Goal: Book appointment/travel/reservation

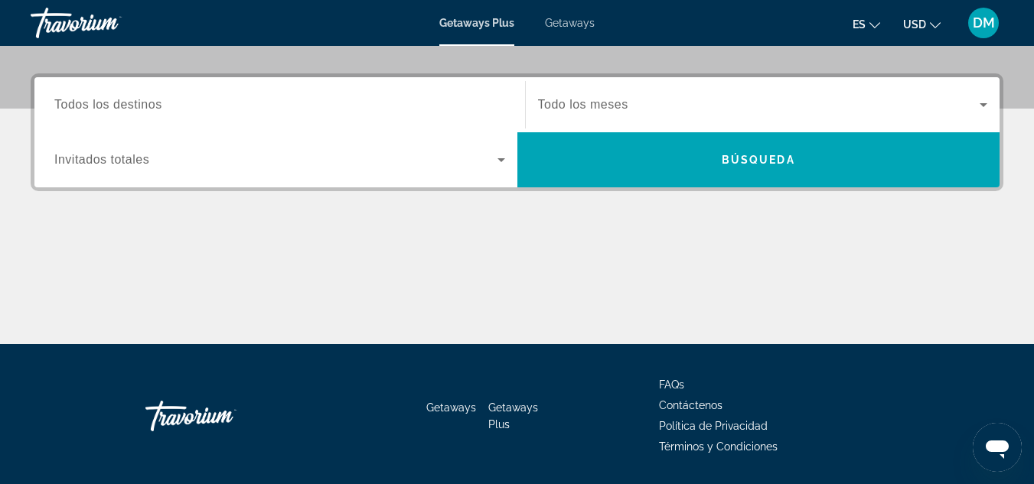
scroll to position [337, 0]
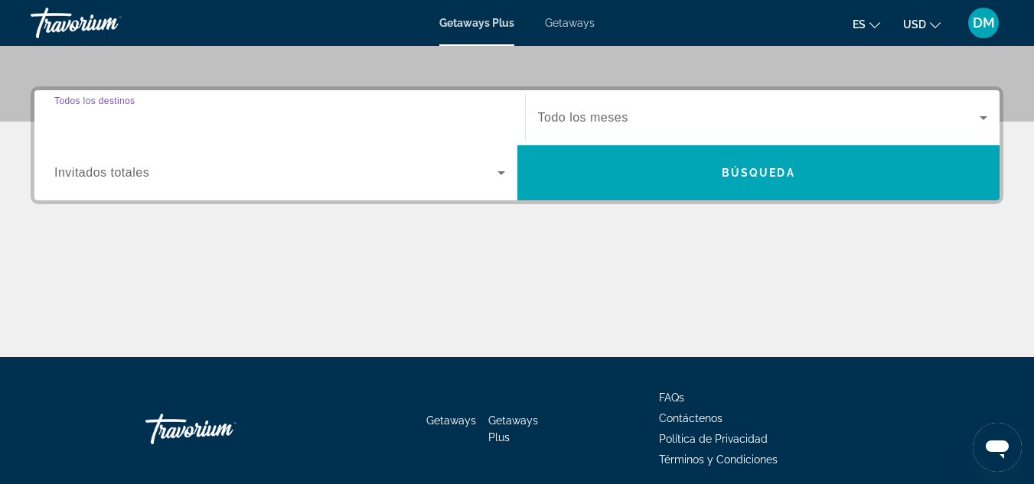
click at [416, 119] on input "Destination Todos los destinos" at bounding box center [279, 118] width 451 height 18
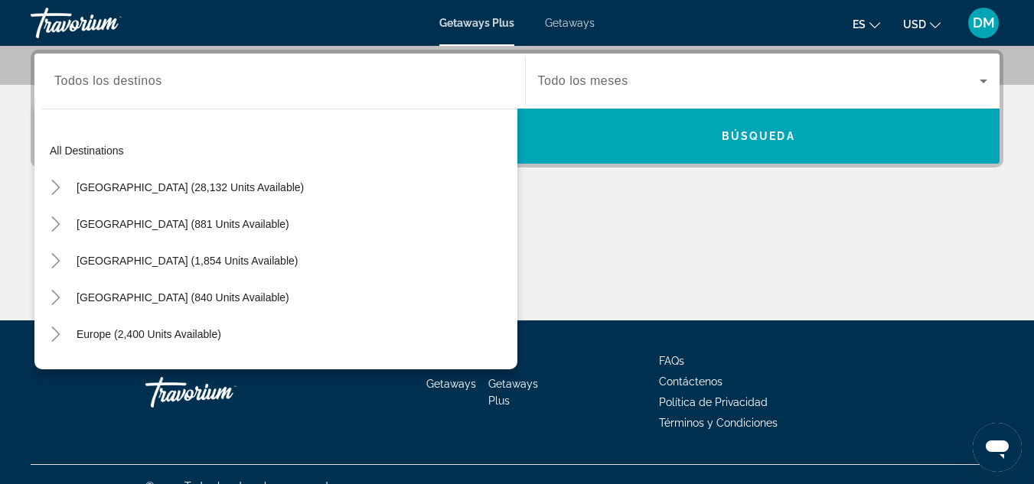
click at [348, 92] on div "Search widget" at bounding box center [279, 82] width 451 height 44
click at [334, 86] on input "Destination Todos los destinos" at bounding box center [279, 82] width 451 height 18
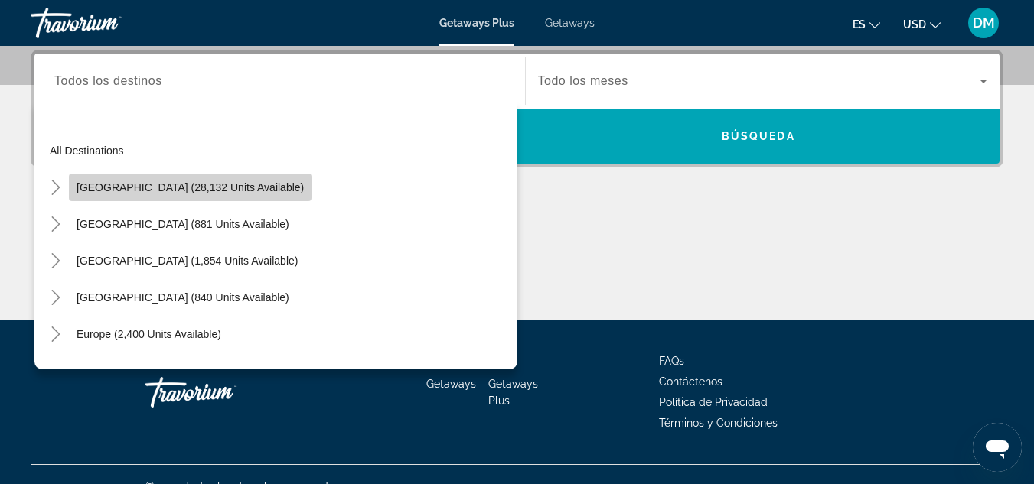
click at [227, 178] on span "Search widget" at bounding box center [190, 187] width 243 height 37
type input "**********"
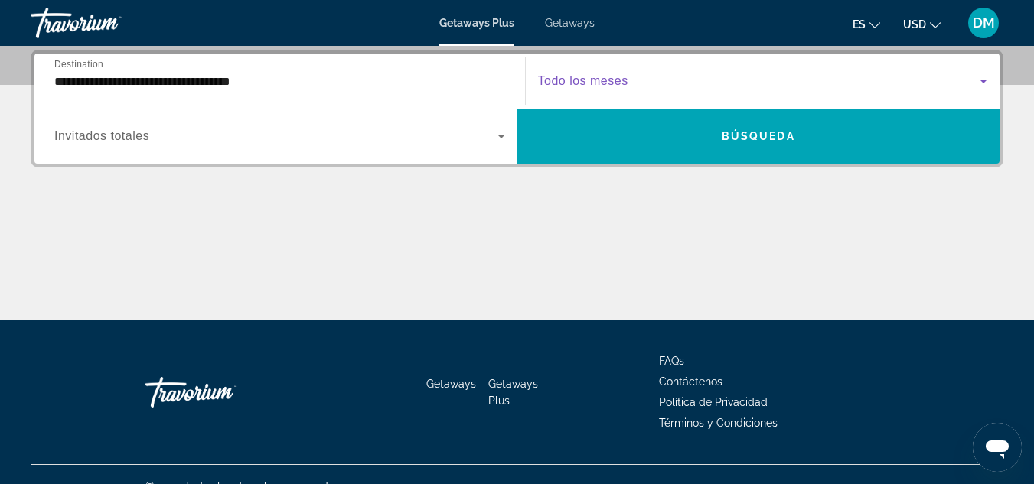
click at [660, 72] on span "Search widget" at bounding box center [759, 81] width 442 height 18
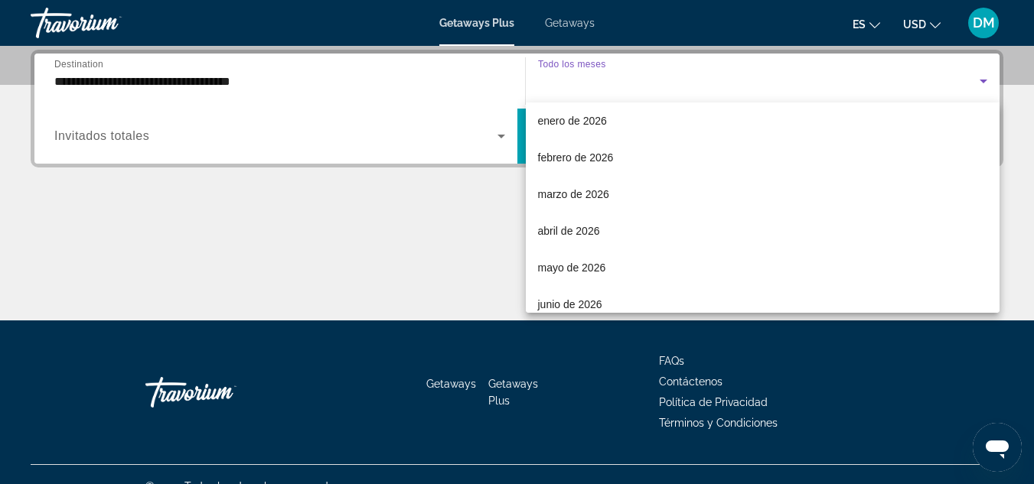
scroll to position [184, 0]
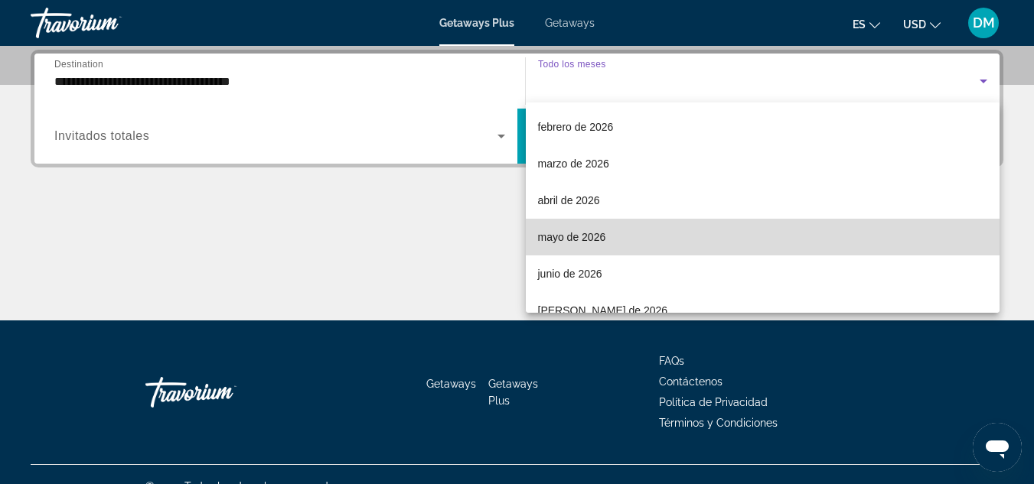
click at [791, 247] on mat-option "mayo de 2026" at bounding box center [763, 237] width 474 height 37
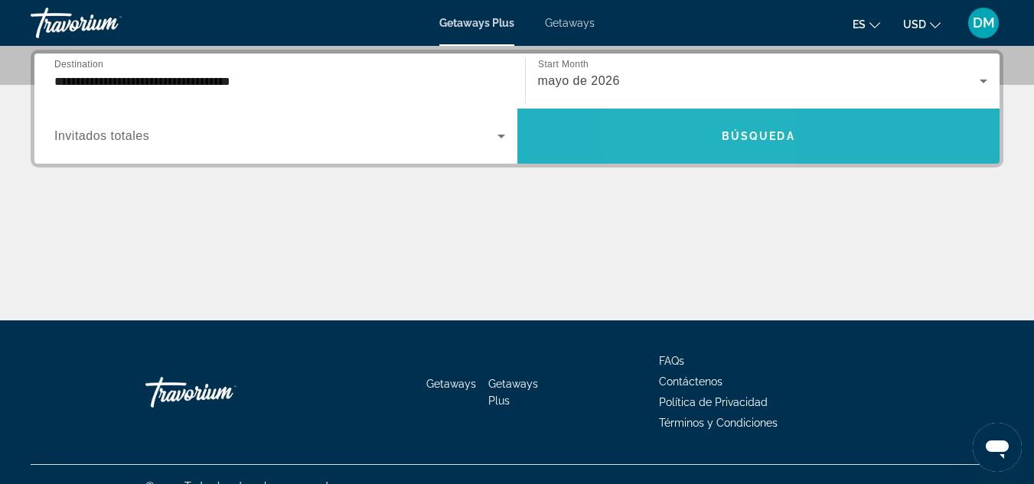
click at [704, 140] on span "Search widget" at bounding box center [758, 136] width 483 height 37
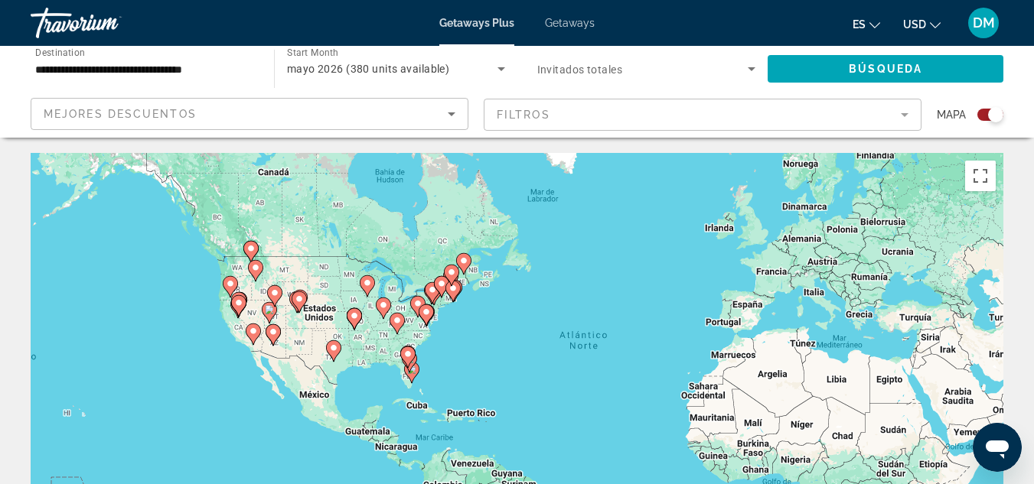
drag, startPoint x: 357, startPoint y: 377, endPoint x: 485, endPoint y: 356, distance: 130.3
click at [485, 356] on div "Para activar la función de arrastre con el teclado, pulsa Alt + Intro. Cuando h…" at bounding box center [517, 382] width 973 height 459
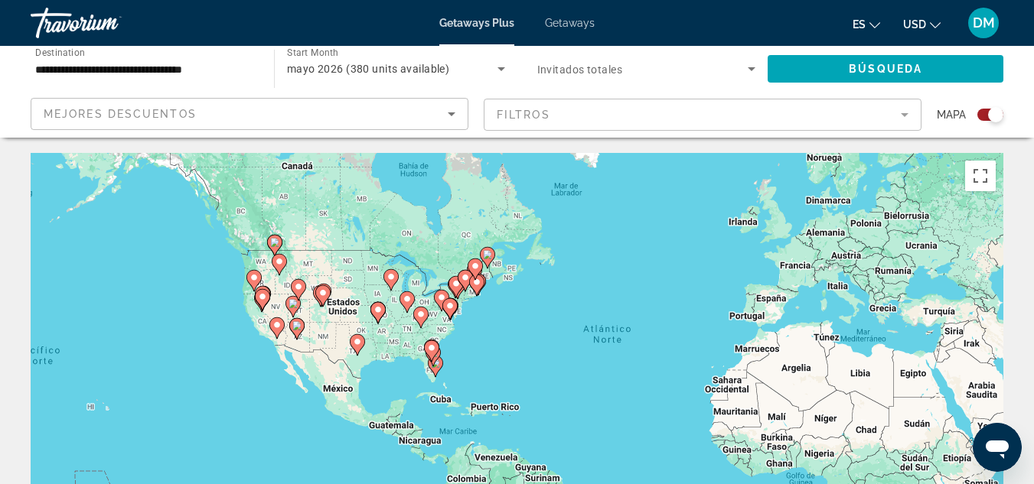
drag, startPoint x: 486, startPoint y: 337, endPoint x: 592, endPoint y: 321, distance: 106.8
click at [592, 321] on div "Para activar la función de arrastre con el teclado, pulsa Alt + Intro. Cuando h…" at bounding box center [517, 382] width 973 height 459
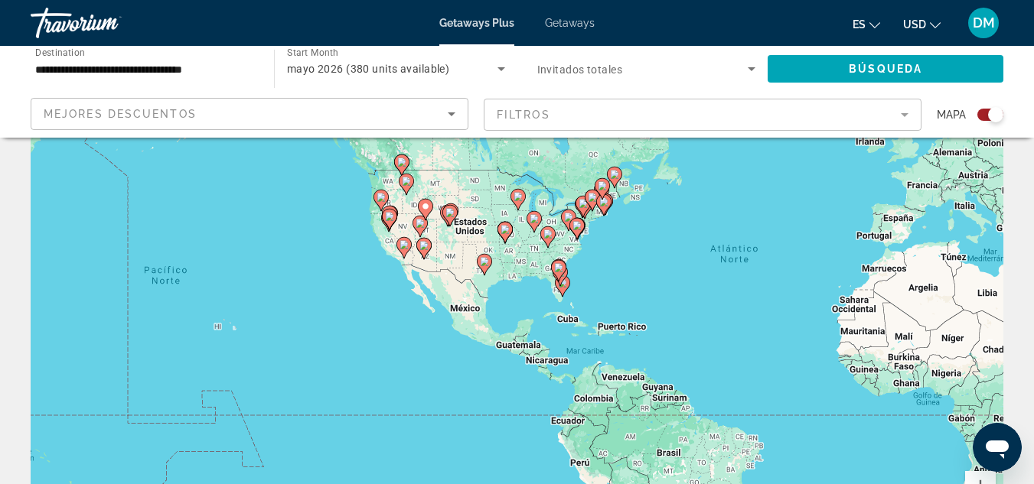
scroll to position [45, 0]
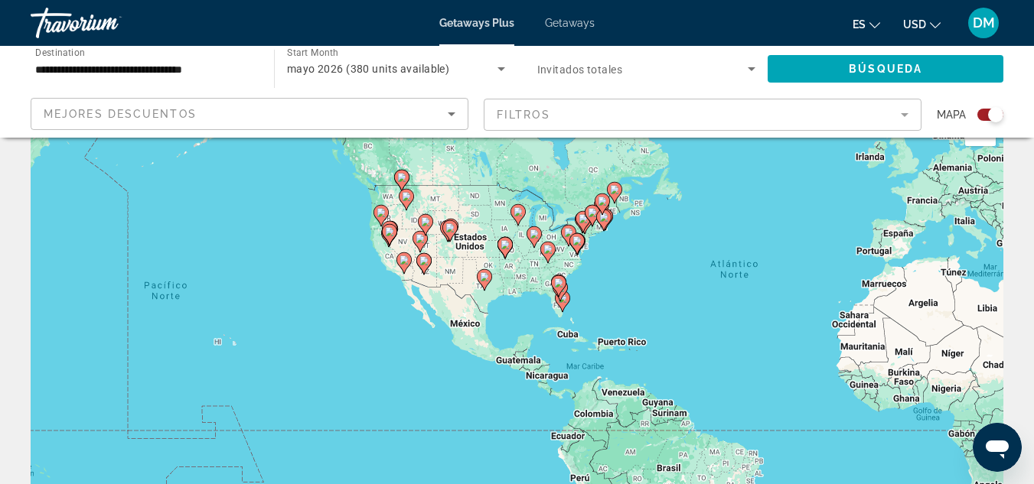
click at [995, 122] on div "Mapa" at bounding box center [970, 115] width 67 height 34
click at [988, 109] on div "Search widget" at bounding box center [990, 115] width 26 height 12
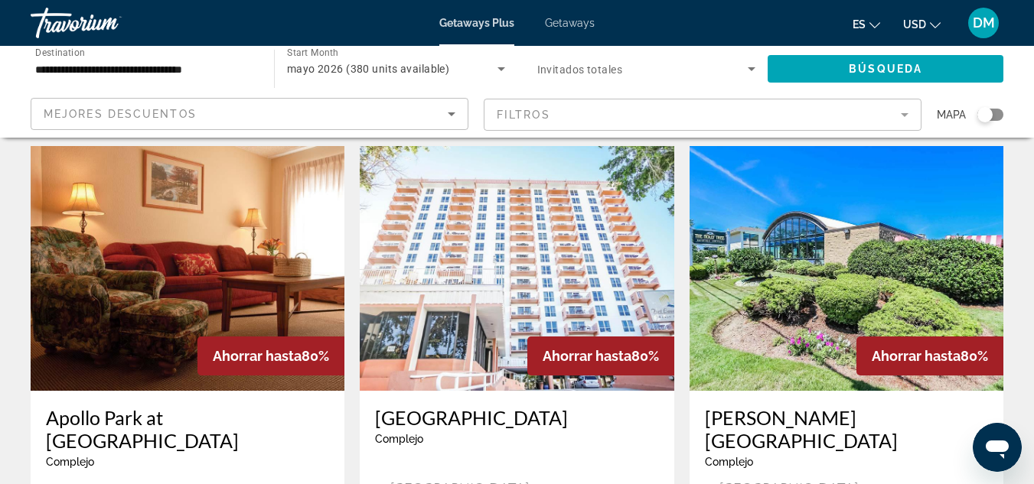
click at [988, 116] on div "Search widget" at bounding box center [984, 114] width 15 height 15
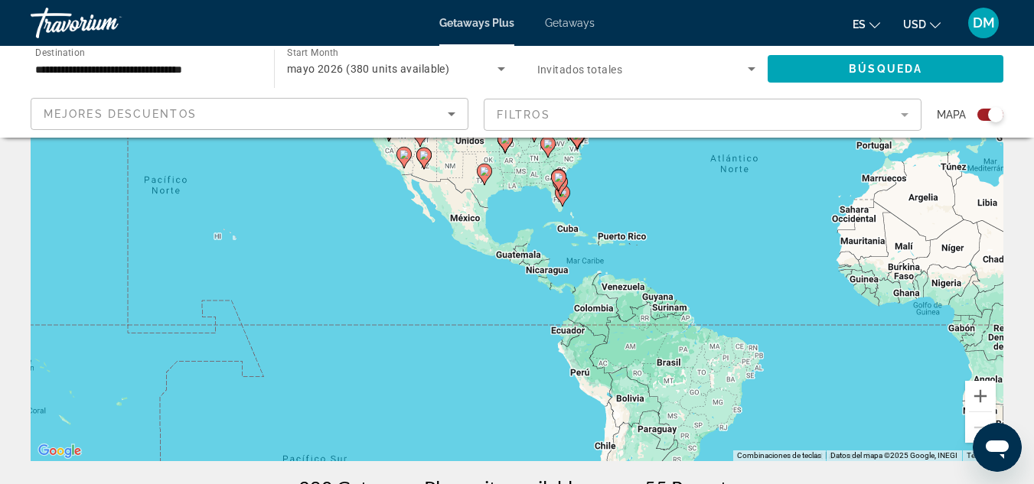
scroll to position [80, 0]
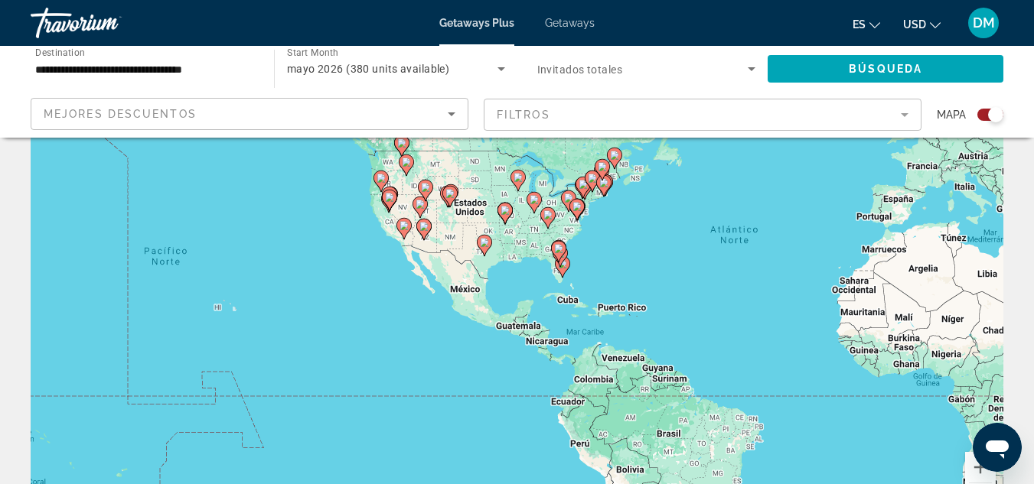
click at [443, 265] on div "Para activar la función de arrastre con el teclado, pulsa Alt + Intro. Cuando h…" at bounding box center [517, 302] width 973 height 459
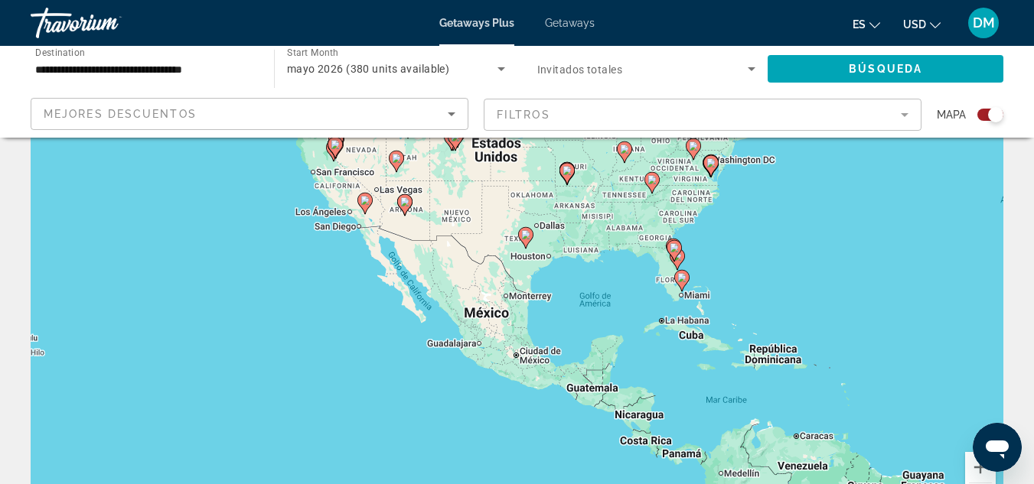
click at [624, 256] on div "Para activar la función de arrastre con el teclado, pulsa Alt + Intro. Cuando h…" at bounding box center [517, 302] width 973 height 459
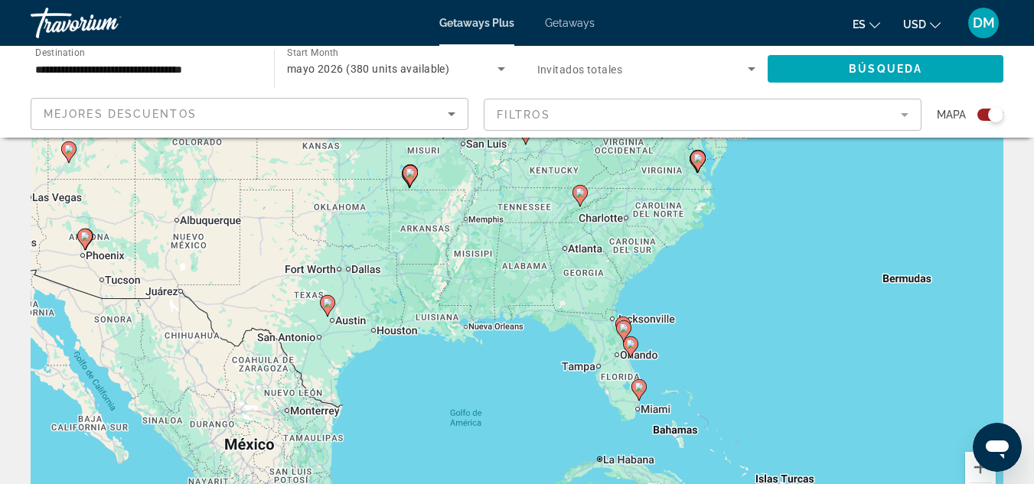
drag, startPoint x: 624, startPoint y: 256, endPoint x: 494, endPoint y: 367, distance: 171.1
click at [494, 367] on div "Para activar la función de arrastre con el teclado, pulsa Alt + Intro. Cuando h…" at bounding box center [517, 302] width 973 height 459
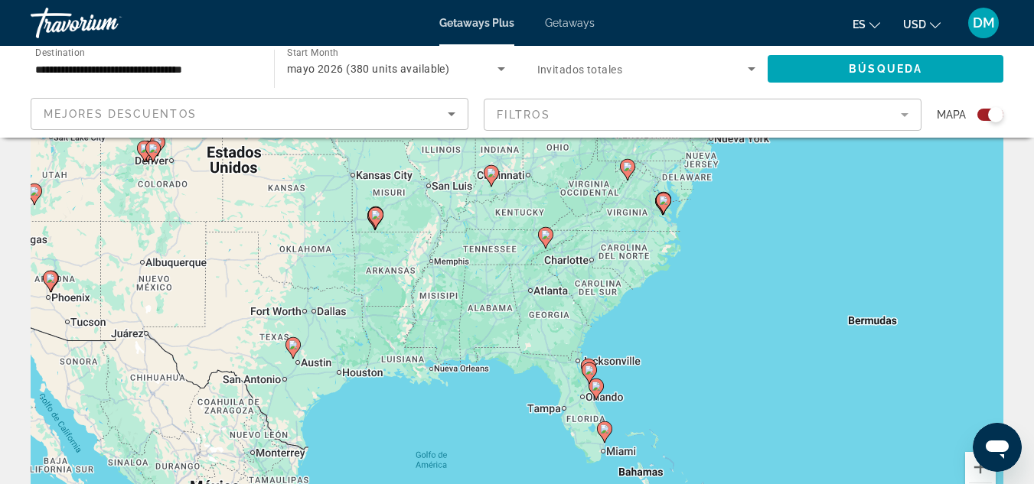
click at [616, 230] on div "Para activar la función de arrastre con el teclado, pulsa Alt + Intro. Cuando h…" at bounding box center [517, 302] width 973 height 459
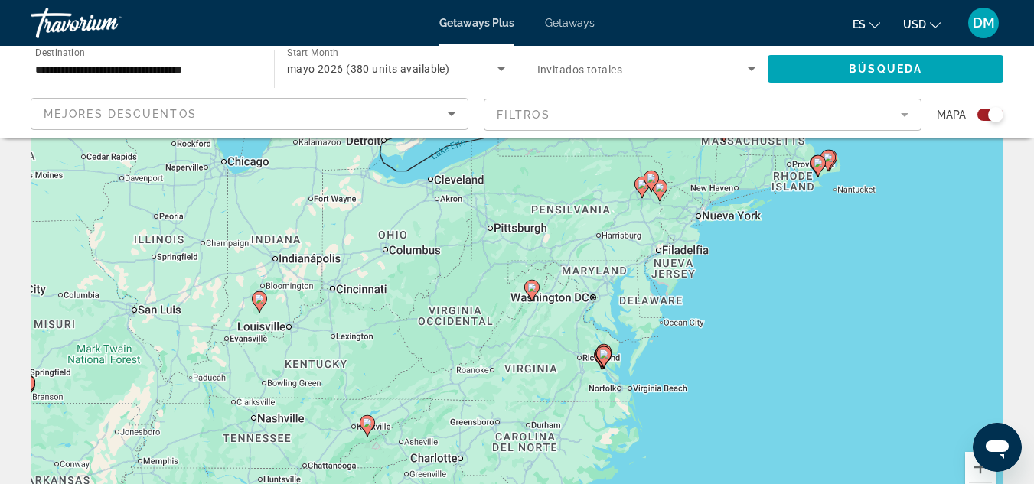
drag, startPoint x: 616, startPoint y: 230, endPoint x: 504, endPoint y: 412, distance: 214.1
click at [504, 412] on div "Para activar la función de arrastre con el teclado, pulsa Alt + Intro. Cuando h…" at bounding box center [517, 302] width 973 height 459
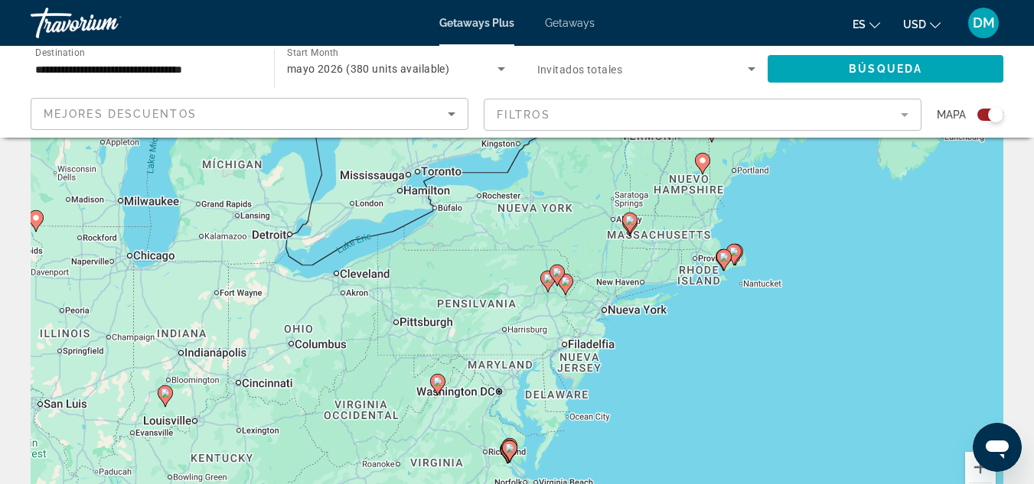
drag, startPoint x: 702, startPoint y: 274, endPoint x: 593, endPoint y: 372, distance: 146.3
click at [593, 372] on div "Para activar la función de arrastre con el teclado, pulsa Alt + Intro. Cuando h…" at bounding box center [517, 302] width 973 height 459
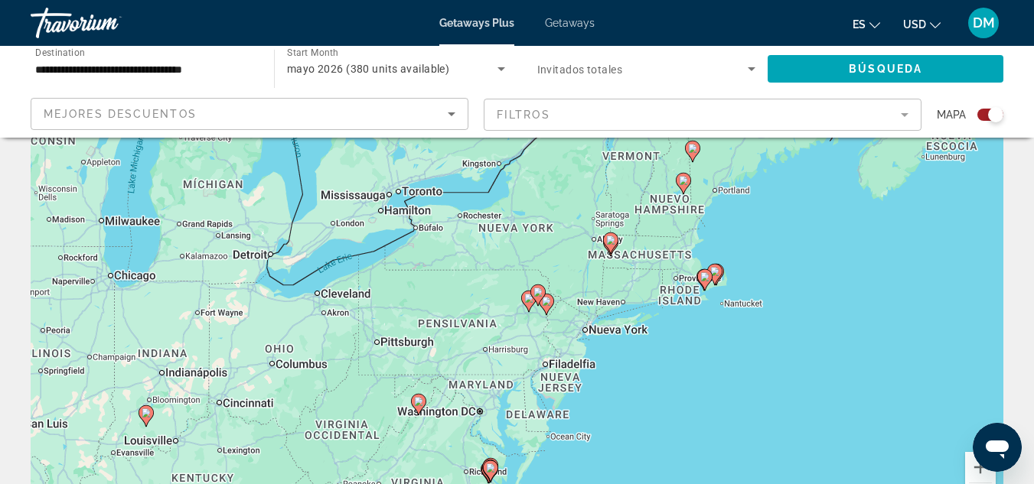
click at [588, 325] on div "Para activar la función de arrastre con el teclado, pulsa Alt + Intro. Cuando h…" at bounding box center [517, 302] width 973 height 459
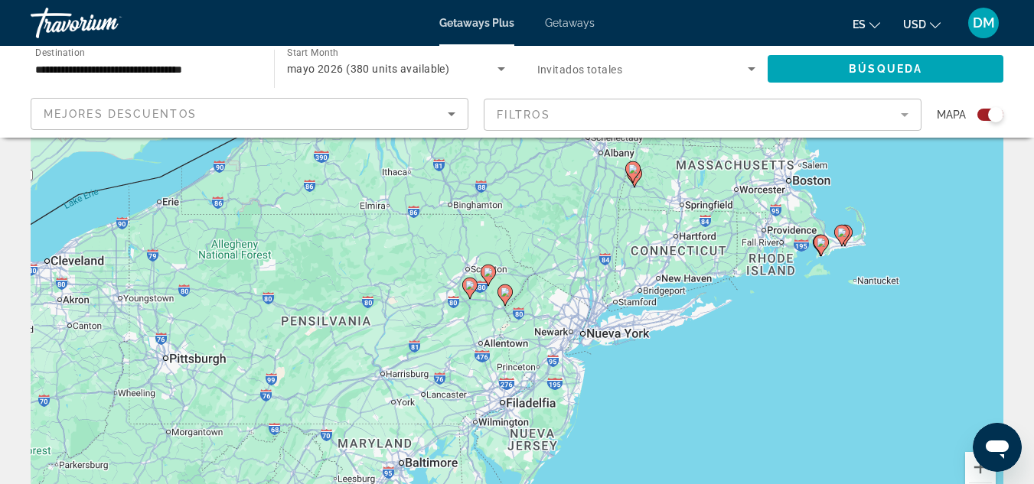
click at [548, 391] on div "Para activar la función de arrastre con el teclado, pulsa Alt + Intro. Cuando h…" at bounding box center [517, 302] width 973 height 459
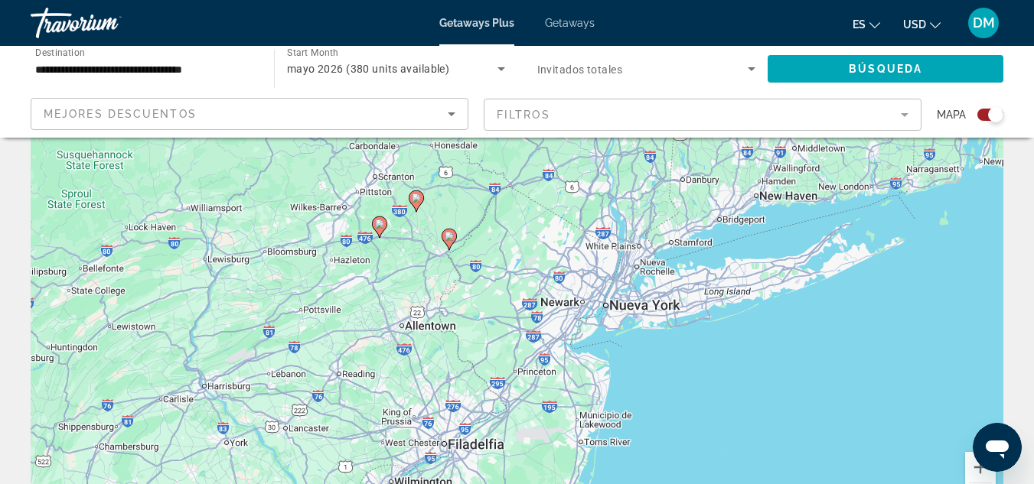
drag, startPoint x: 667, startPoint y: 348, endPoint x: 654, endPoint y: 377, distance: 31.6
click at [654, 377] on div "Para activar la función de arrastre con el teclado, pulsa Alt + Intro. Cuando h…" at bounding box center [517, 302] width 973 height 459
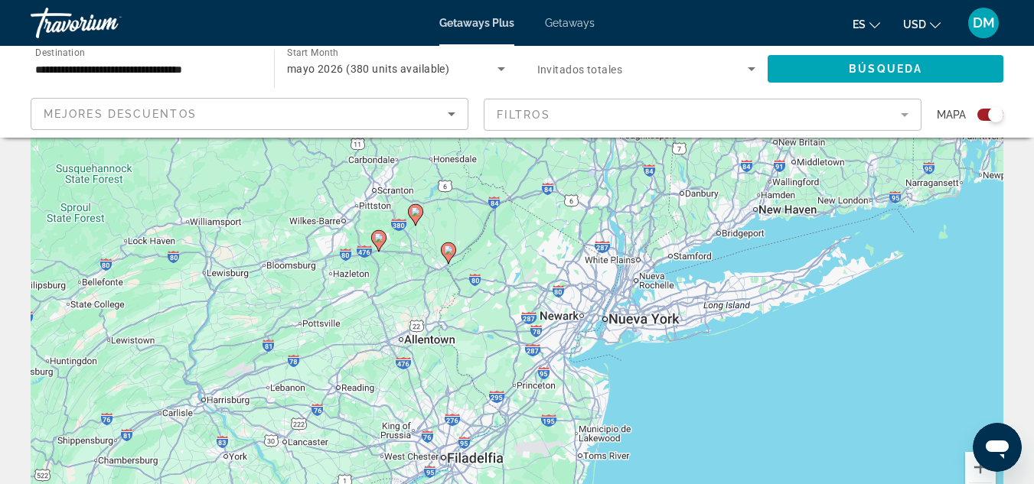
click at [452, 257] on icon "Main content" at bounding box center [448, 253] width 15 height 21
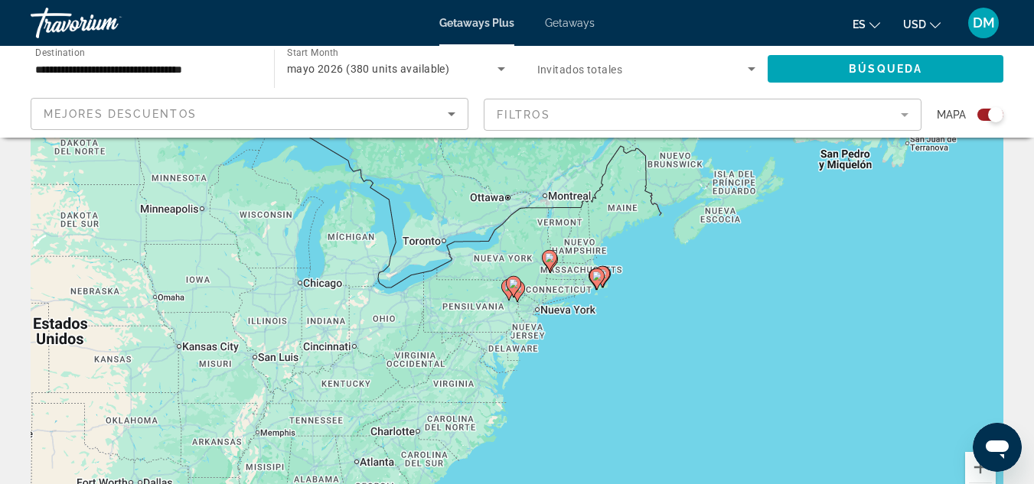
click at [540, 309] on div "Para activar la función de arrastre con el teclado, pulsa Alt + Intro. Cuando h…" at bounding box center [517, 302] width 973 height 459
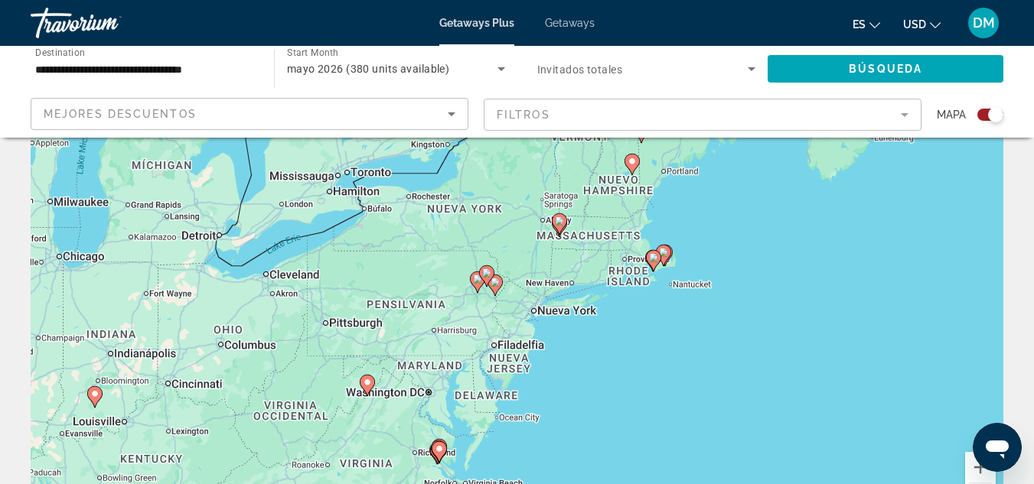
click at [494, 286] on gmp-advanced-marker "Main content" at bounding box center [486, 276] width 15 height 23
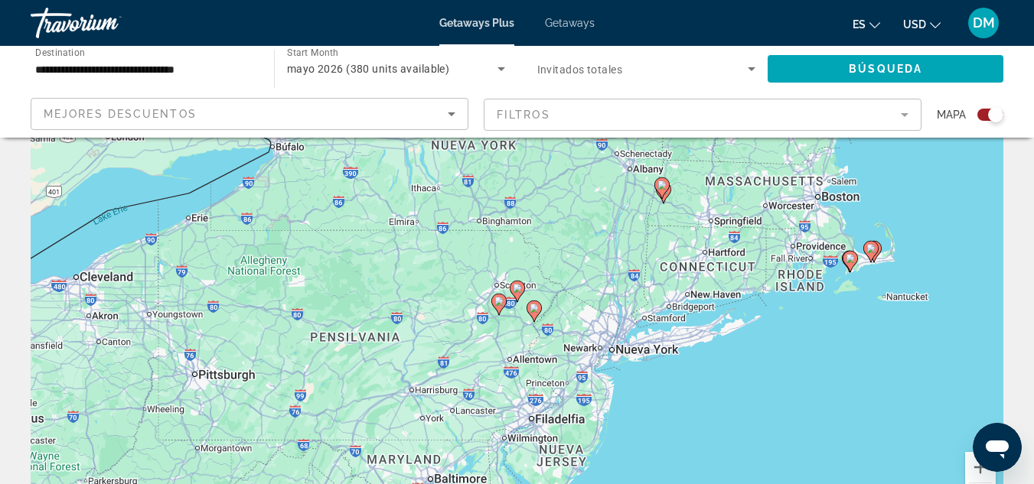
click at [536, 311] on image "Main content" at bounding box center [534, 308] width 9 height 9
type input "**********"
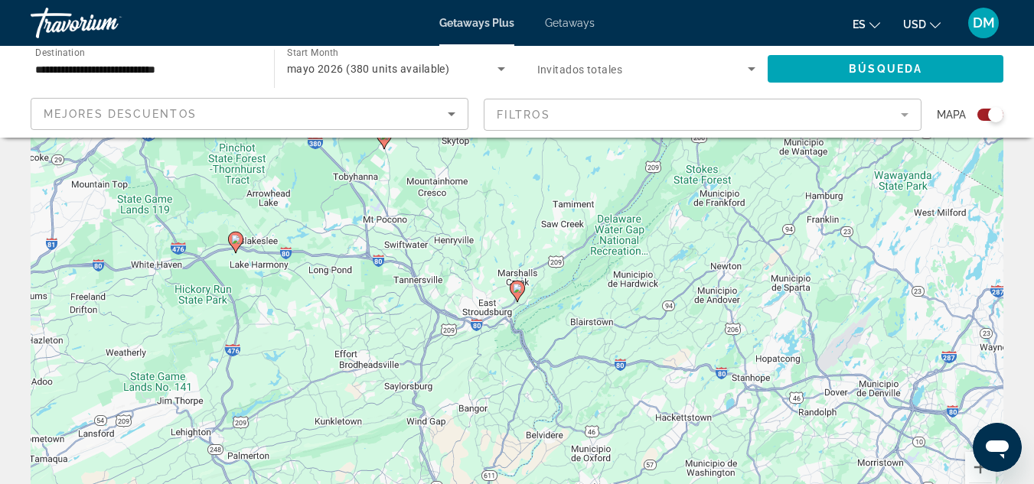
click at [517, 292] on image "Main content" at bounding box center [517, 288] width 9 height 9
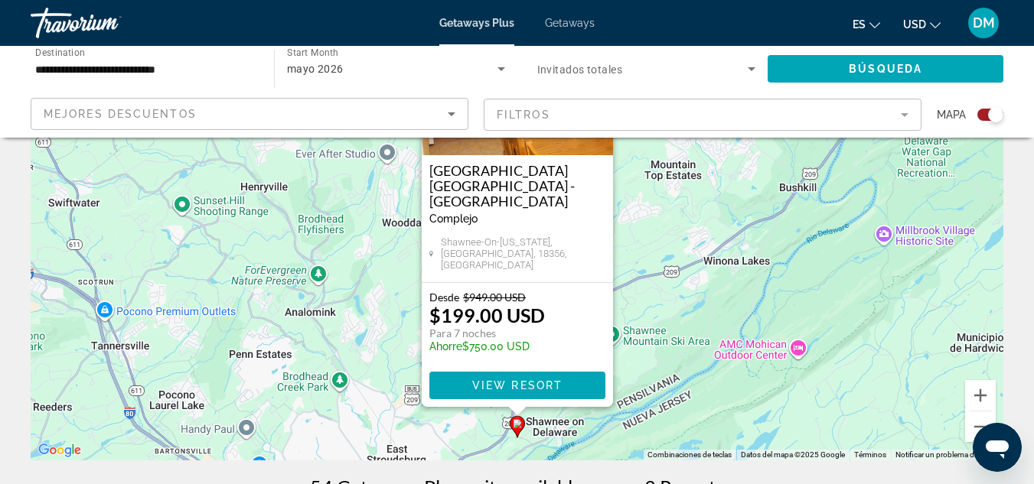
scroll to position [134, 0]
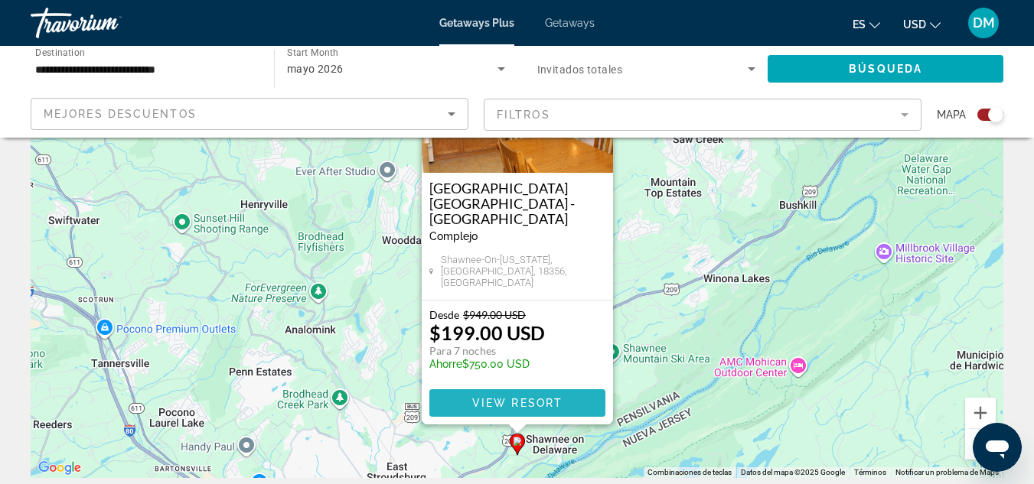
click at [504, 393] on span "Main content" at bounding box center [517, 403] width 176 height 37
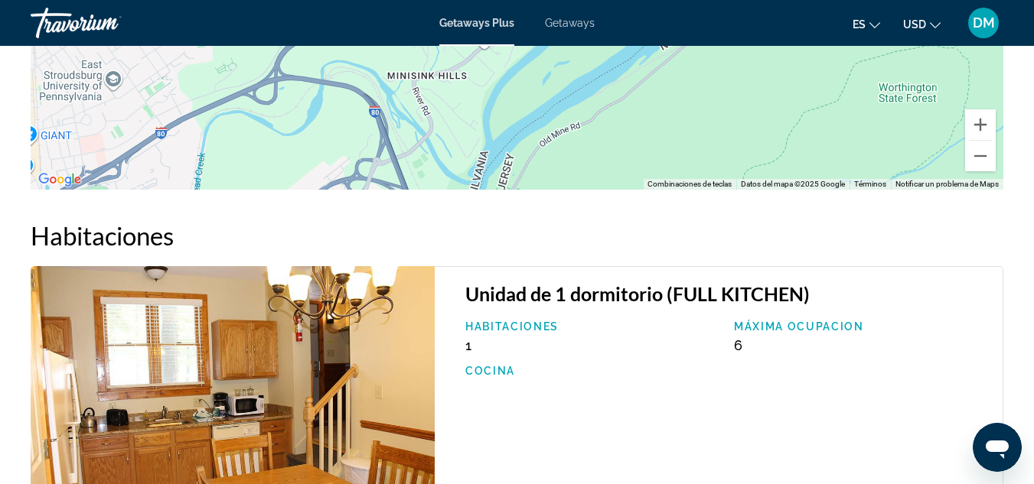
scroll to position [2611, 0]
